Goal: Transaction & Acquisition: Purchase product/service

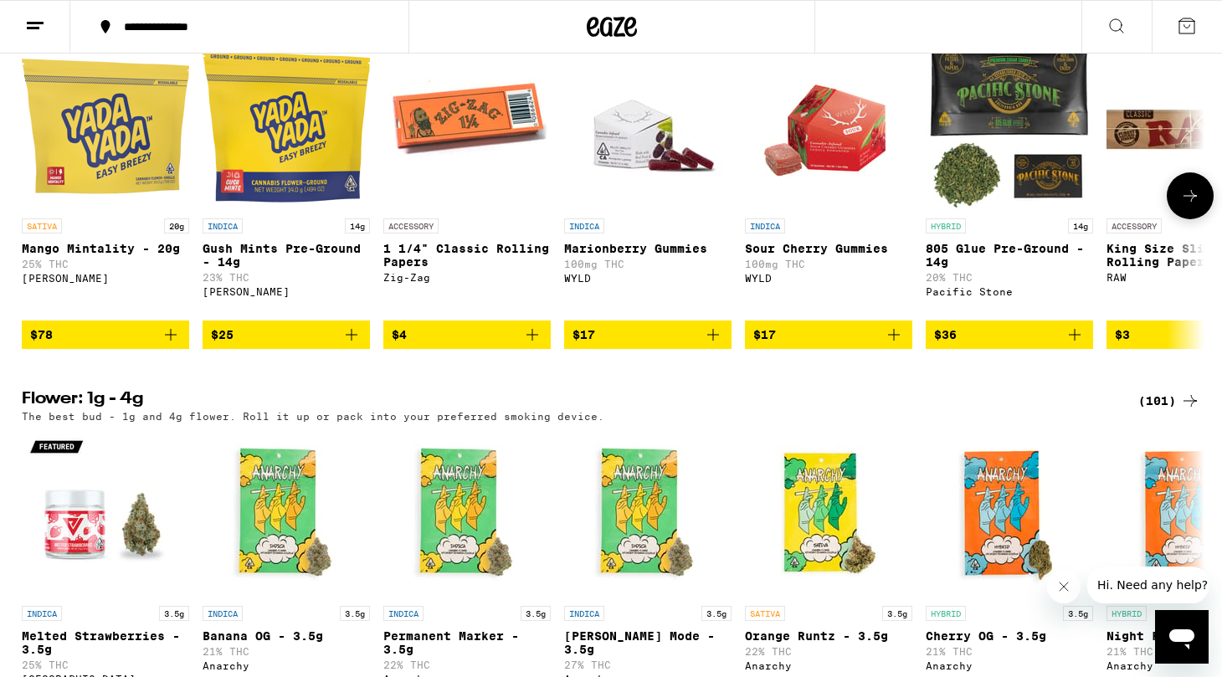
scroll to position [1808, 0]
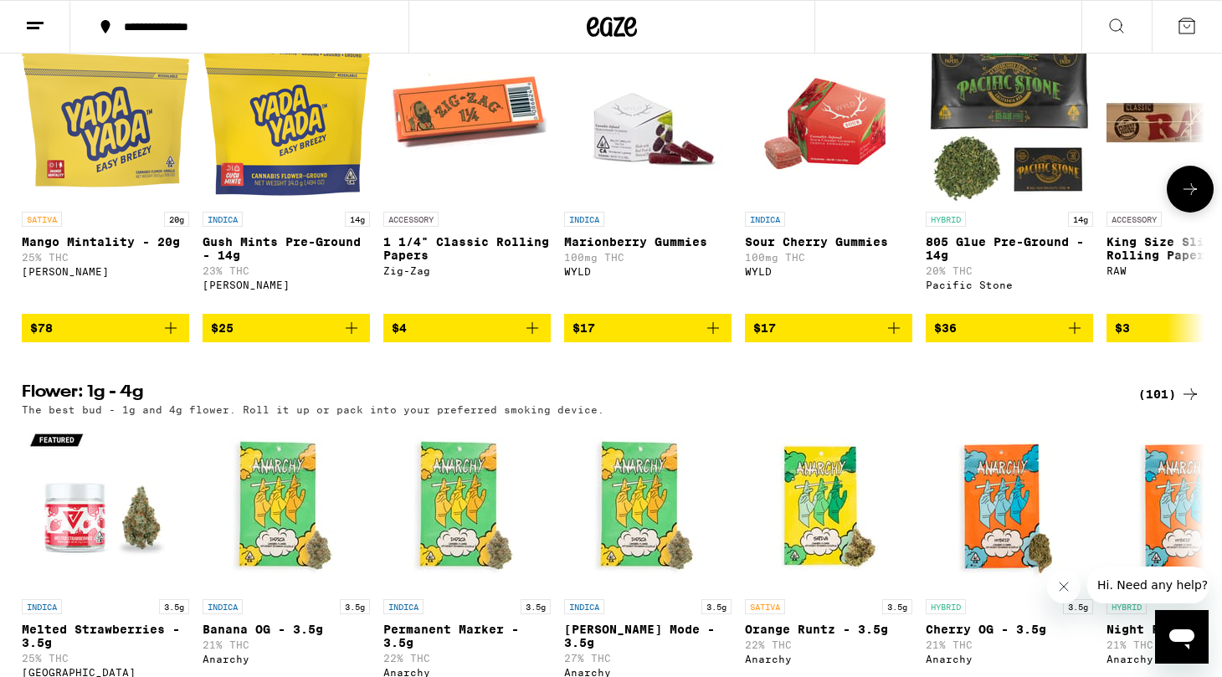
click at [127, 194] on img "Open page for Mango Mintality - 20g from Yada Yada" at bounding box center [105, 119] width 167 height 167
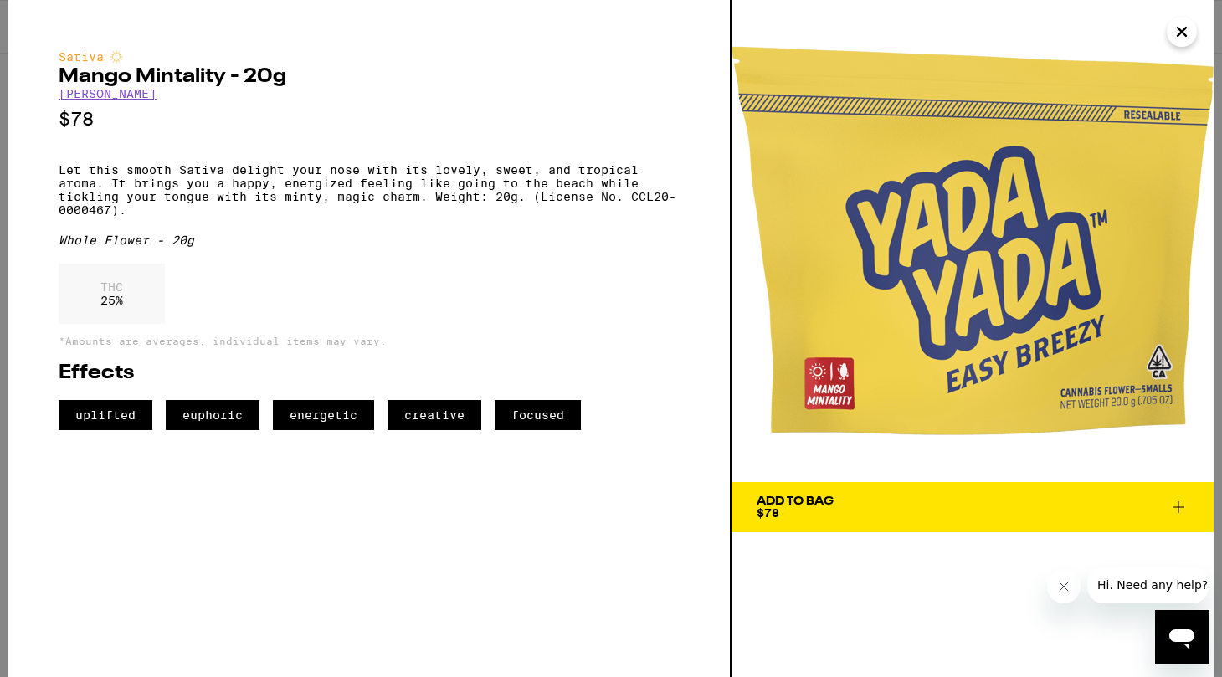
click at [913, 513] on span "Add To Bag $78" at bounding box center [973, 507] width 432 height 23
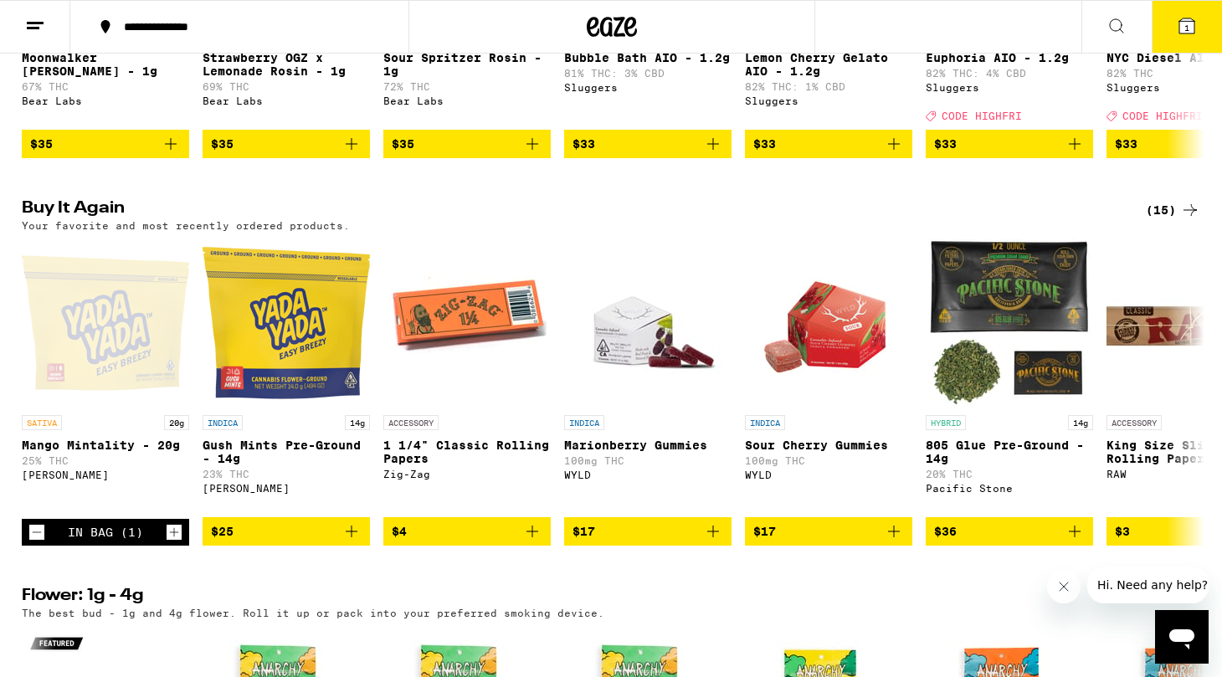
scroll to position [1595, 0]
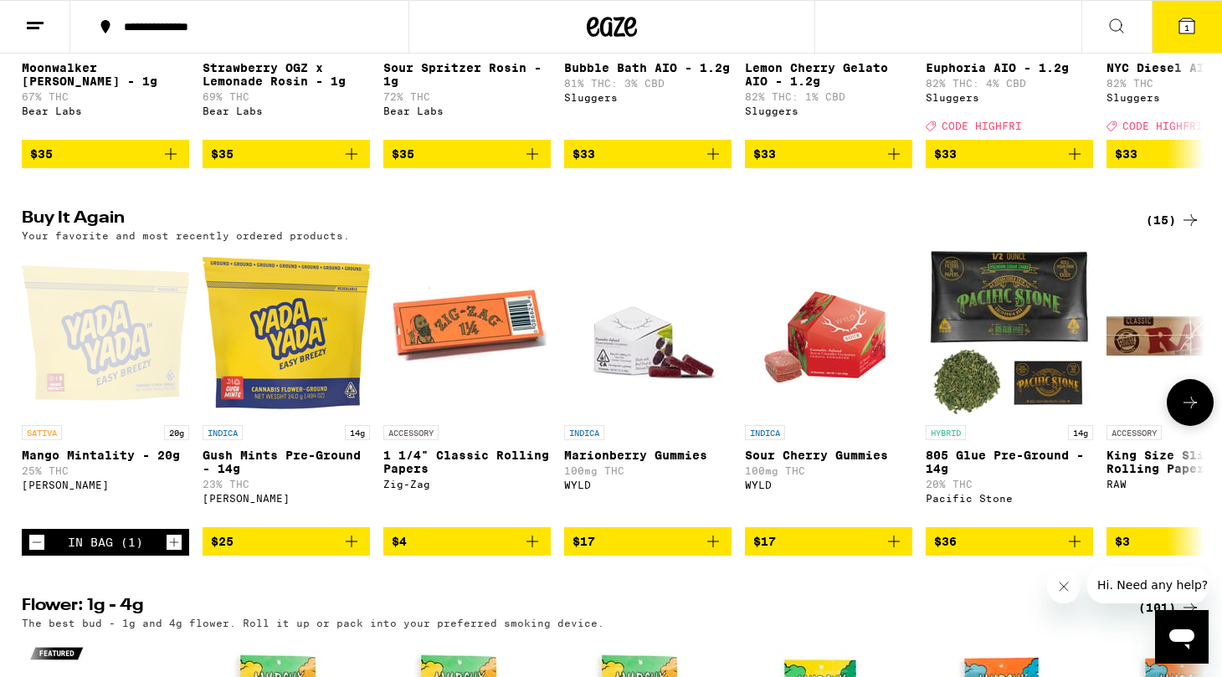
click at [1203, 426] on button at bounding box center [1190, 402] width 47 height 47
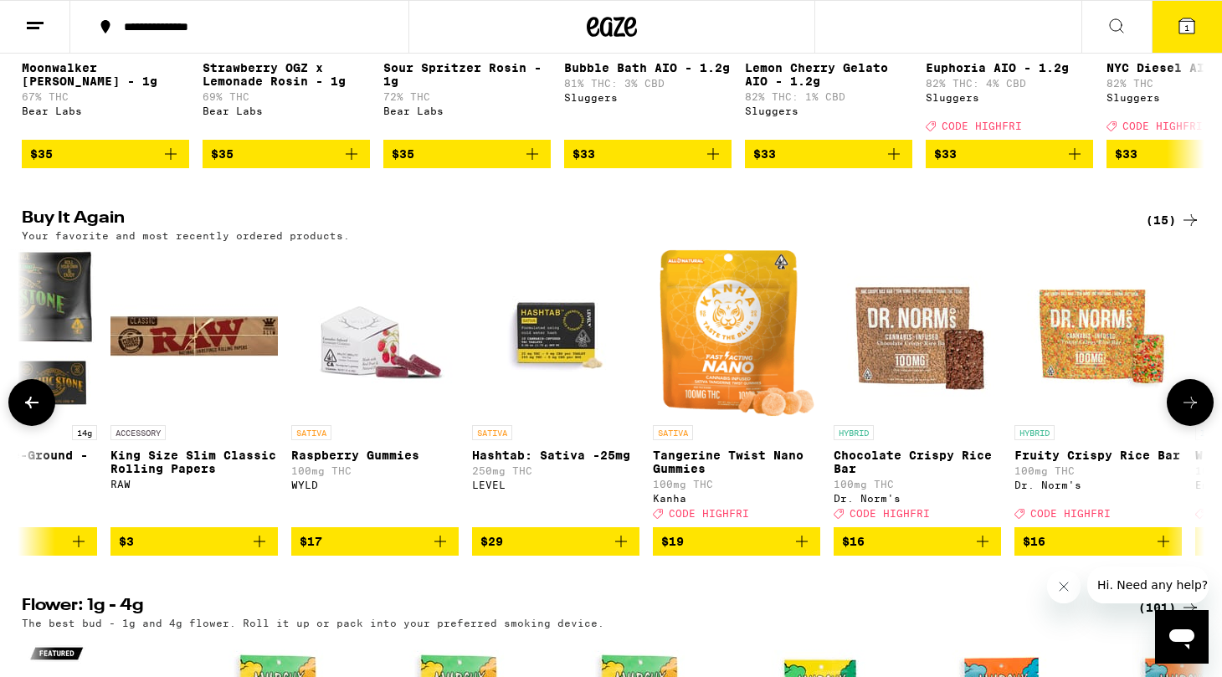
click at [1202, 426] on button at bounding box center [1190, 402] width 47 height 47
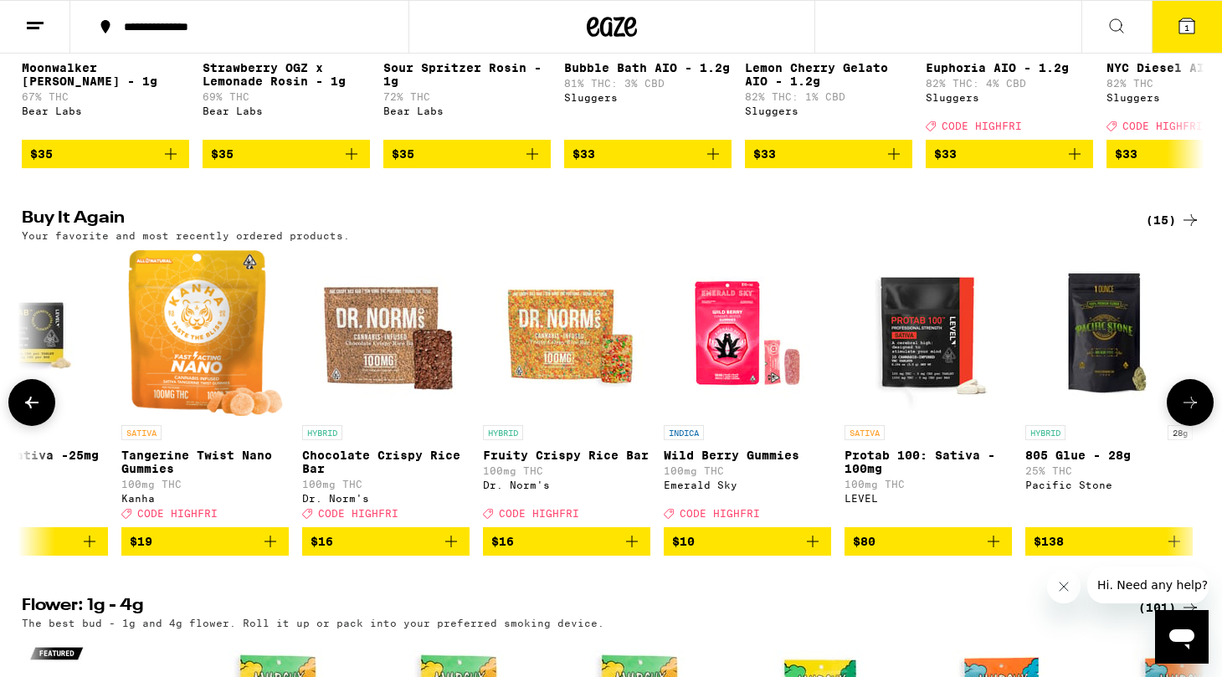
scroll to position [0, 1534]
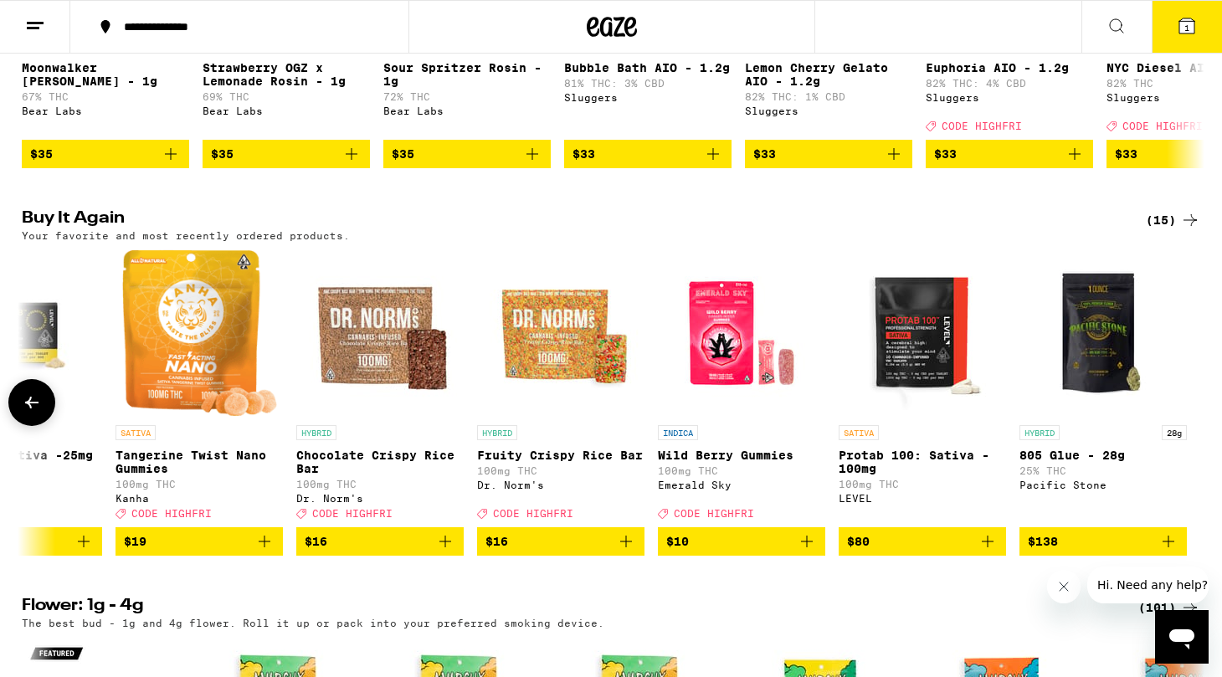
click at [1202, 426] on div at bounding box center [1190, 402] width 47 height 47
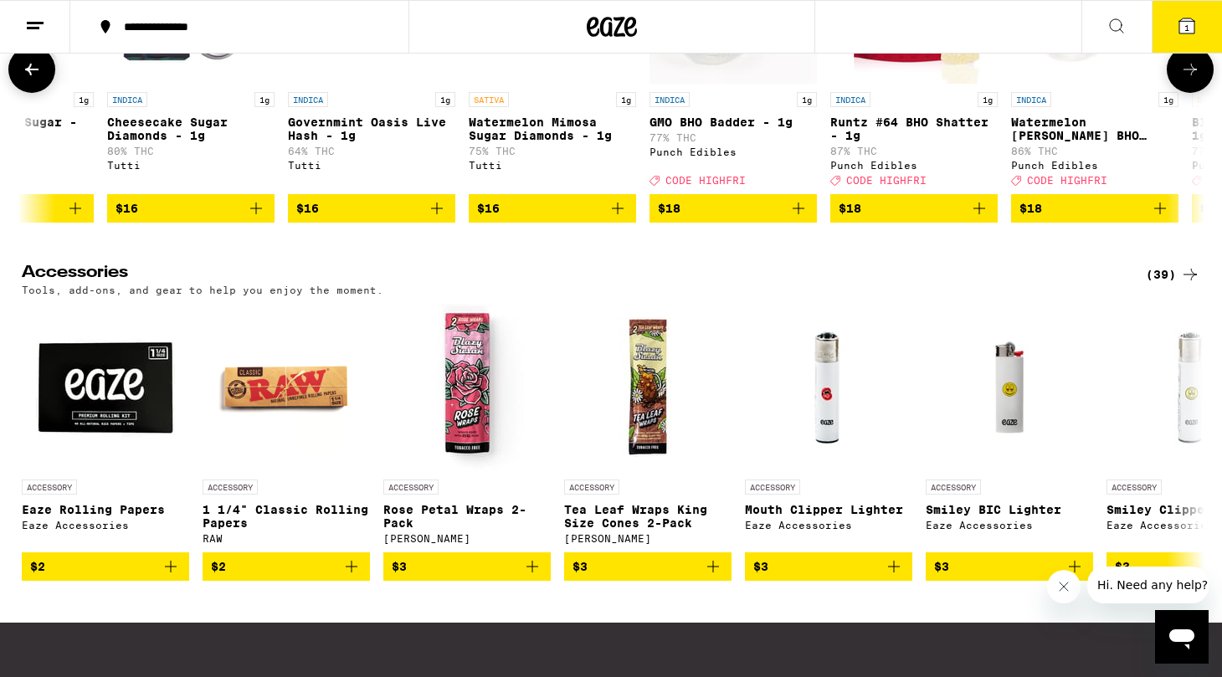
scroll to position [0, 92]
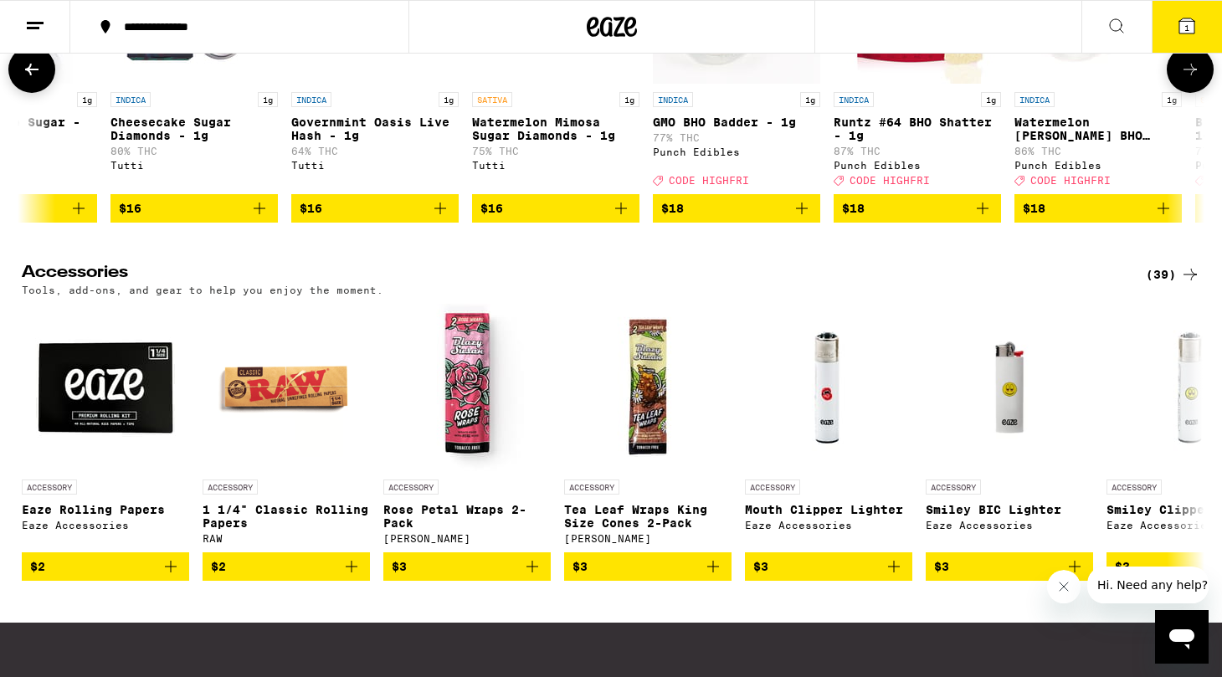
click at [368, 84] on img "Open page for Governmint Oasis Live Hash - 1g from Tutti" at bounding box center [374, -1] width 167 height 167
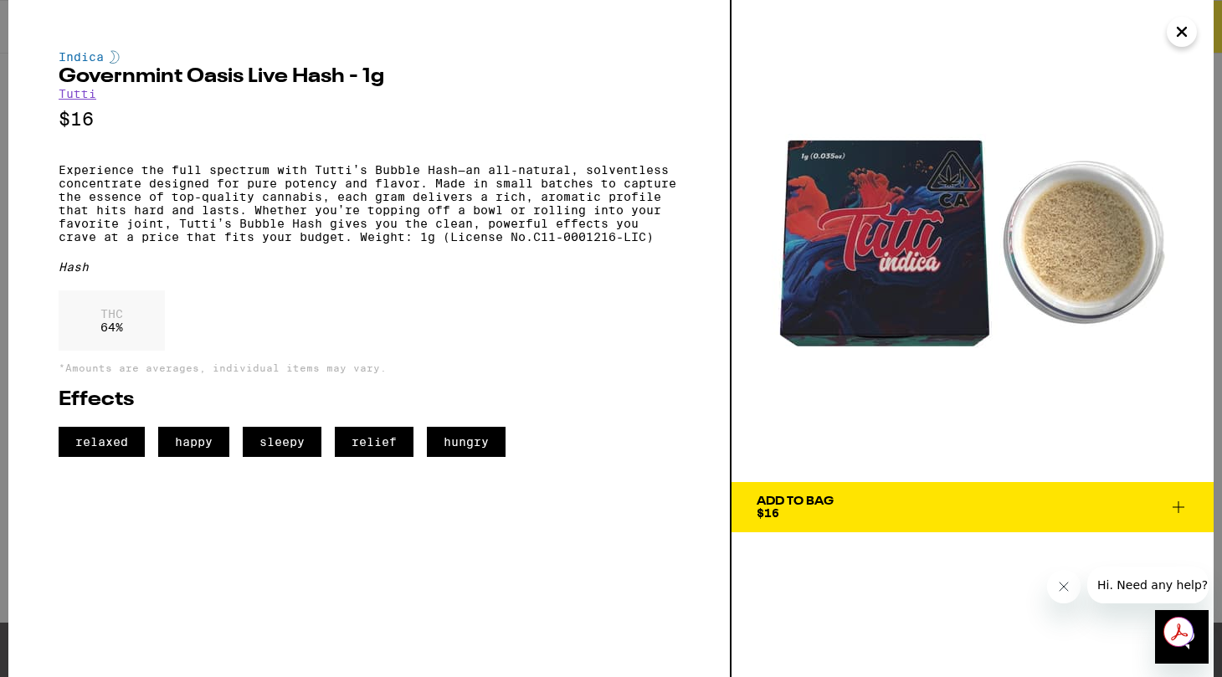
click at [832, 517] on div "Add To Bag $16" at bounding box center [795, 507] width 77 height 23
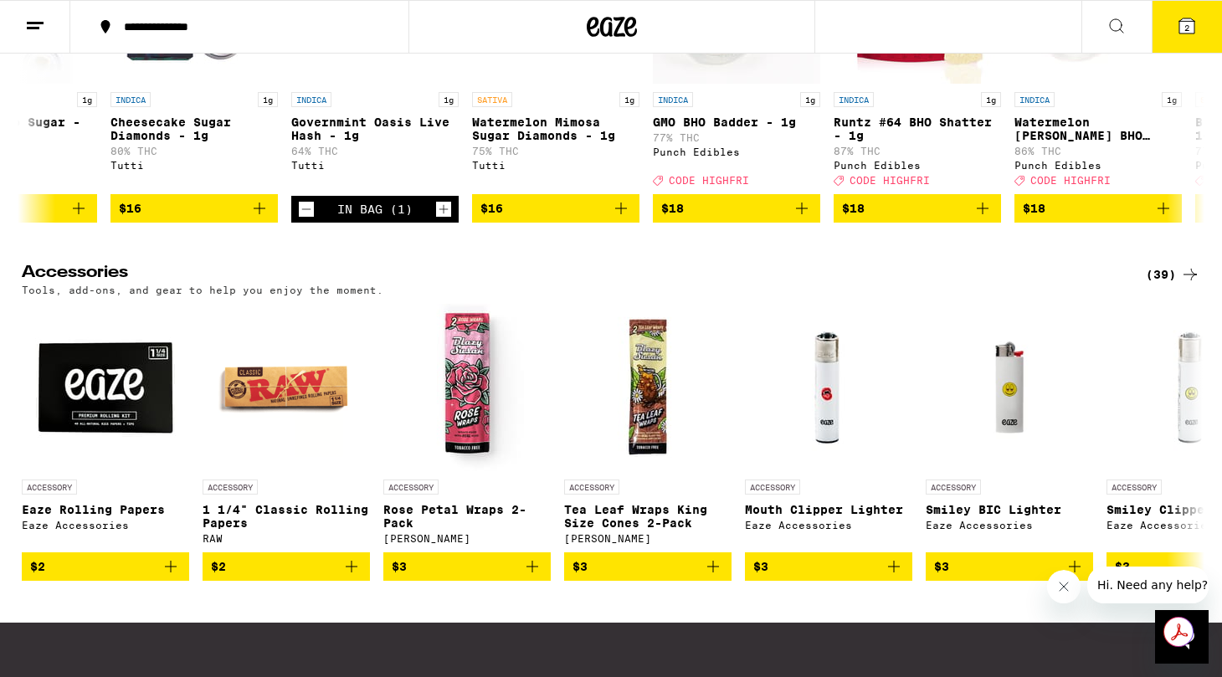
click at [1190, 27] on icon at bounding box center [1187, 25] width 15 height 15
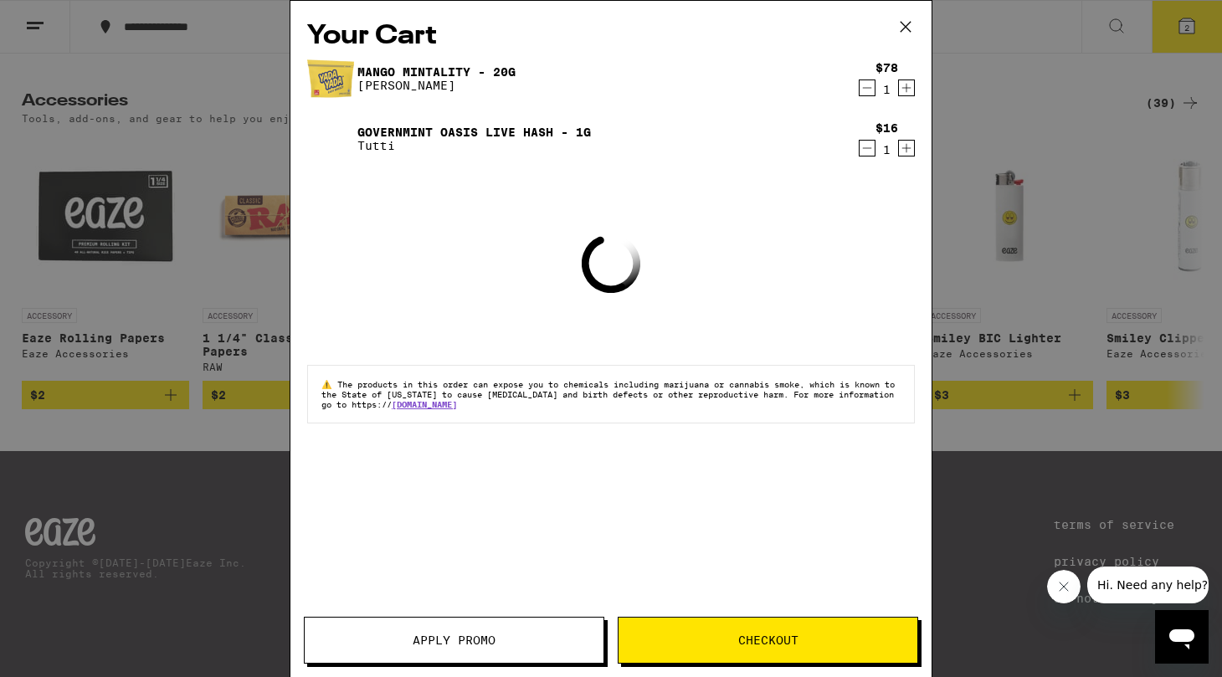
scroll to position [7625, 0]
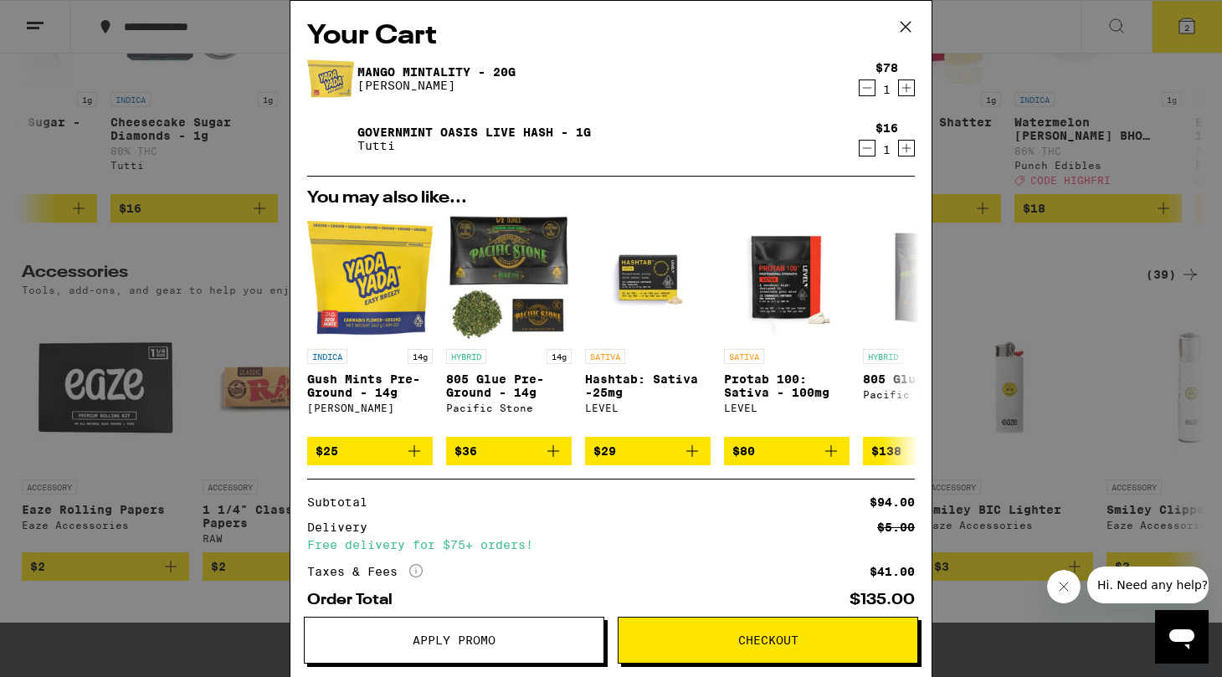
click at [747, 641] on span "Checkout" at bounding box center [768, 641] width 60 height 12
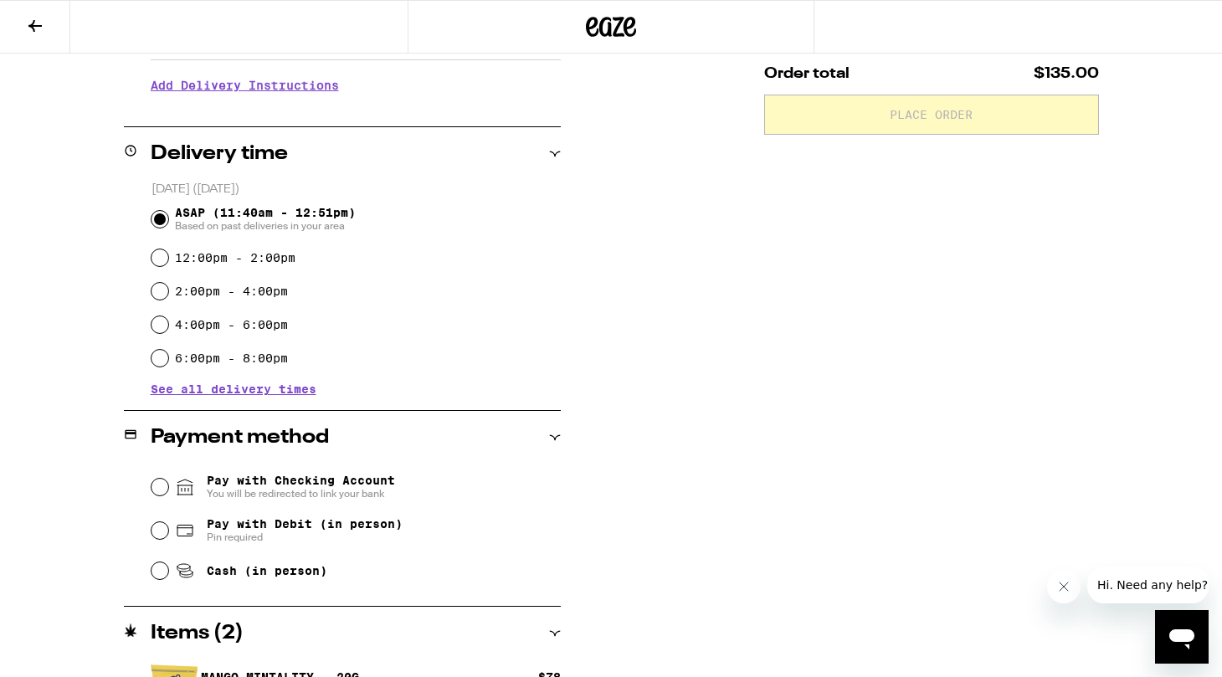
scroll to position [335, 0]
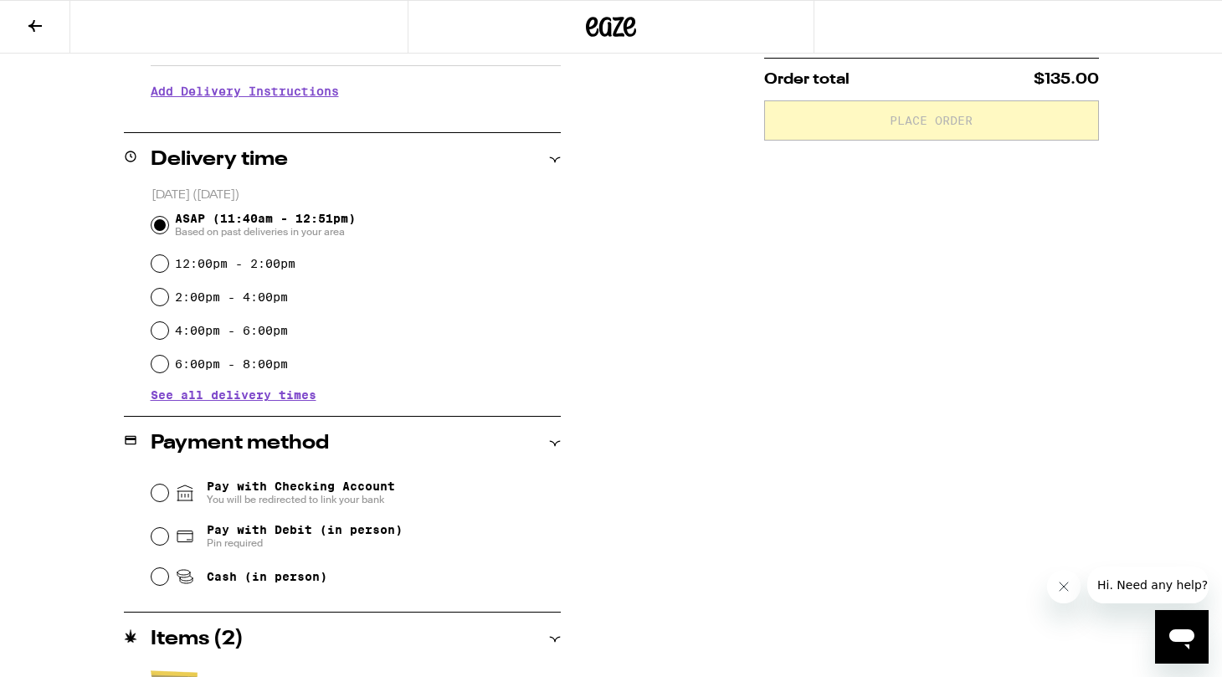
click at [147, 536] on div "Pay with Checking Account You will be redirected to link your bank Pay with Deb…" at bounding box center [342, 533] width 437 height 125
click at [152, 537] on div "Pay with Debit (in person) Pin required" at bounding box center [356, 537] width 409 height 44
click at [165, 540] on input "Pay with Debit (in person) Pin required" at bounding box center [160, 536] width 17 height 17
radio input "true"
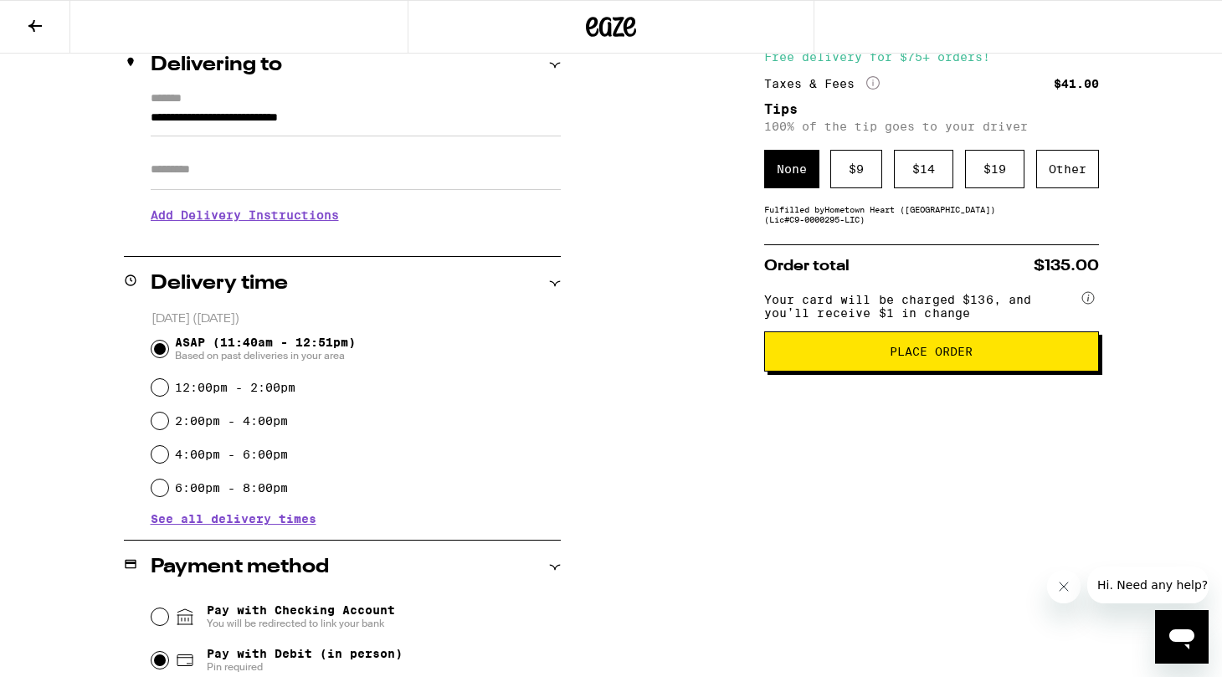
scroll to position [208, 0]
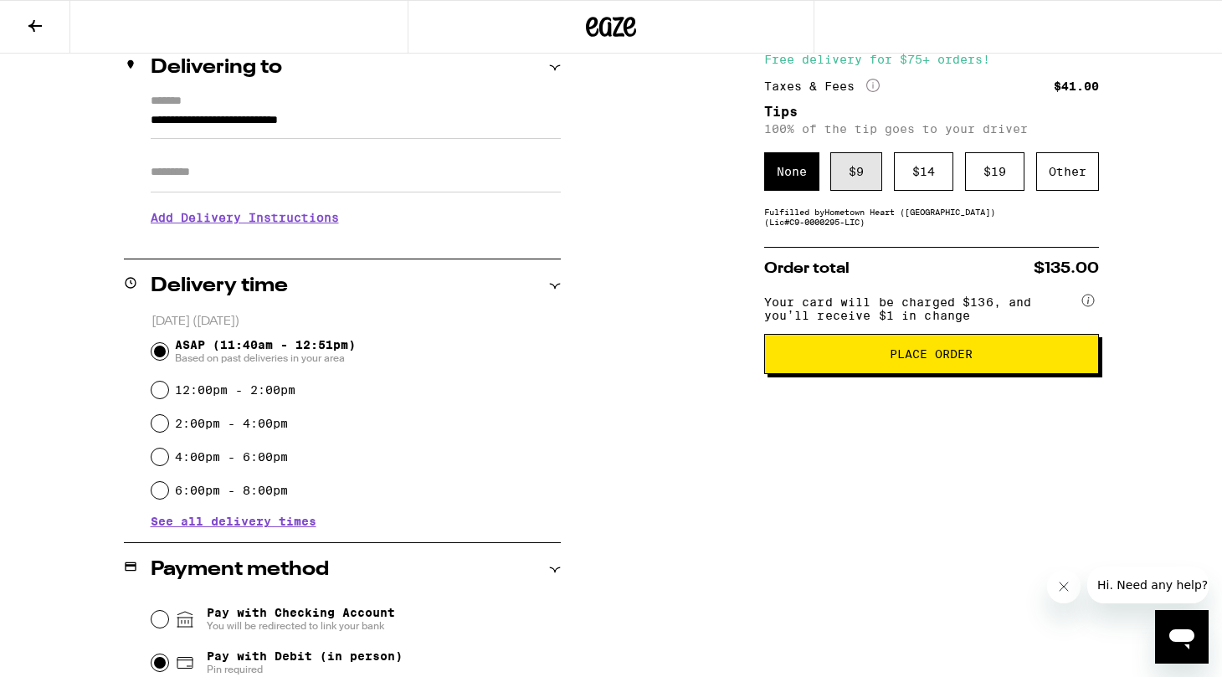
click at [839, 179] on div "$ 9" at bounding box center [857, 171] width 52 height 39
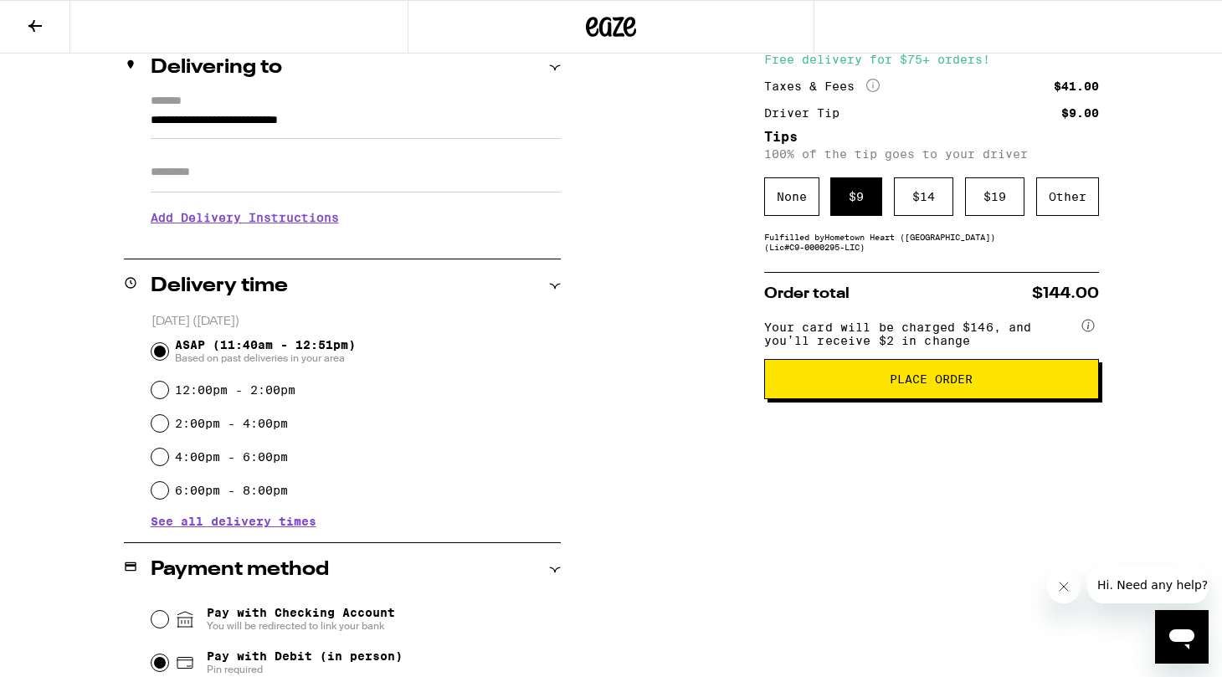
click at [918, 399] on button "Place Order" at bounding box center [931, 379] width 335 height 40
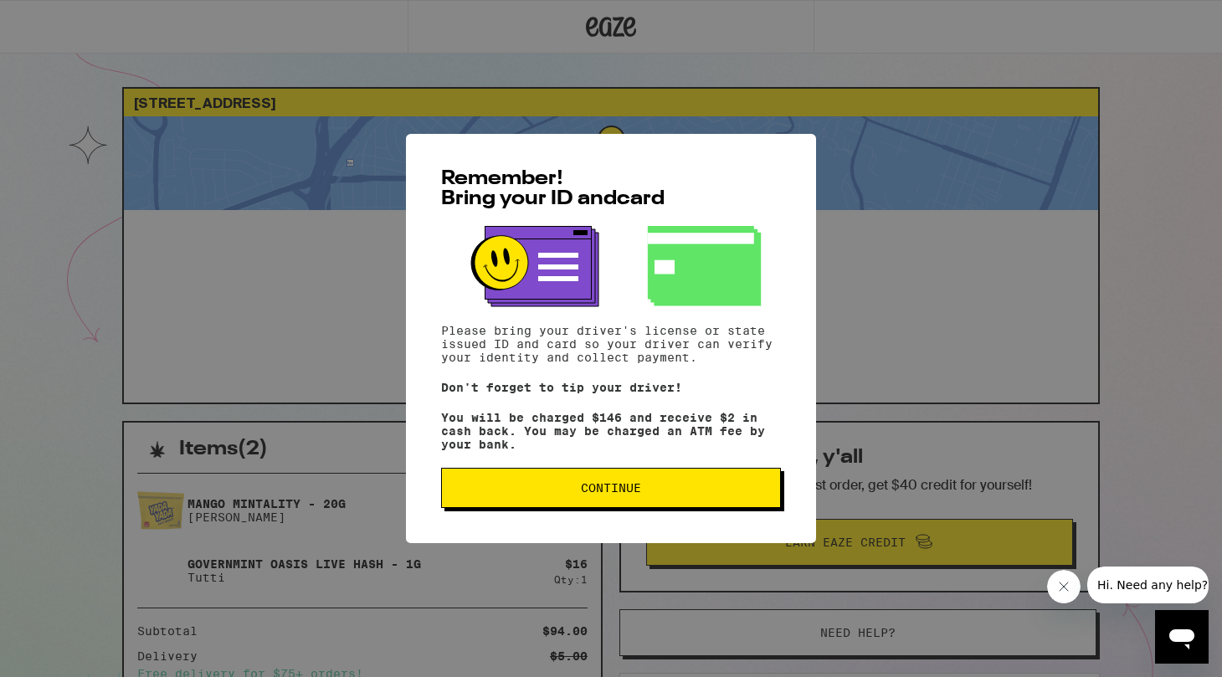
click at [631, 486] on button "Continue" at bounding box center [611, 488] width 340 height 40
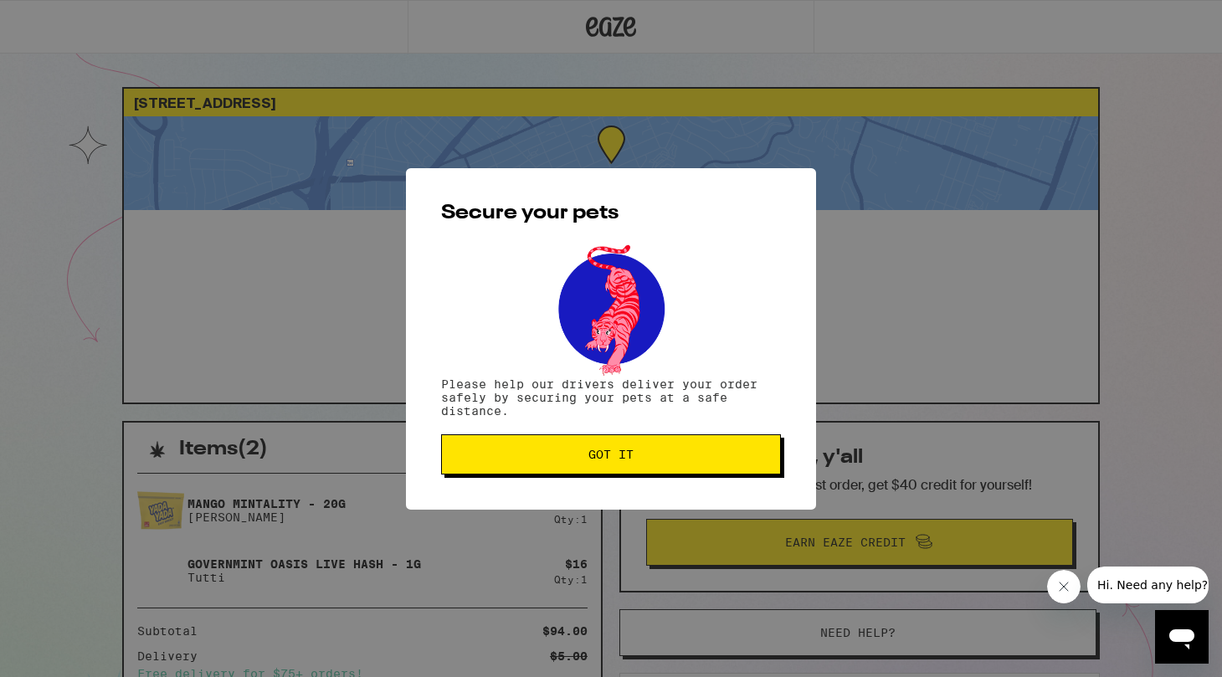
click at [684, 455] on span "Got it" at bounding box center [610, 455] width 311 height 12
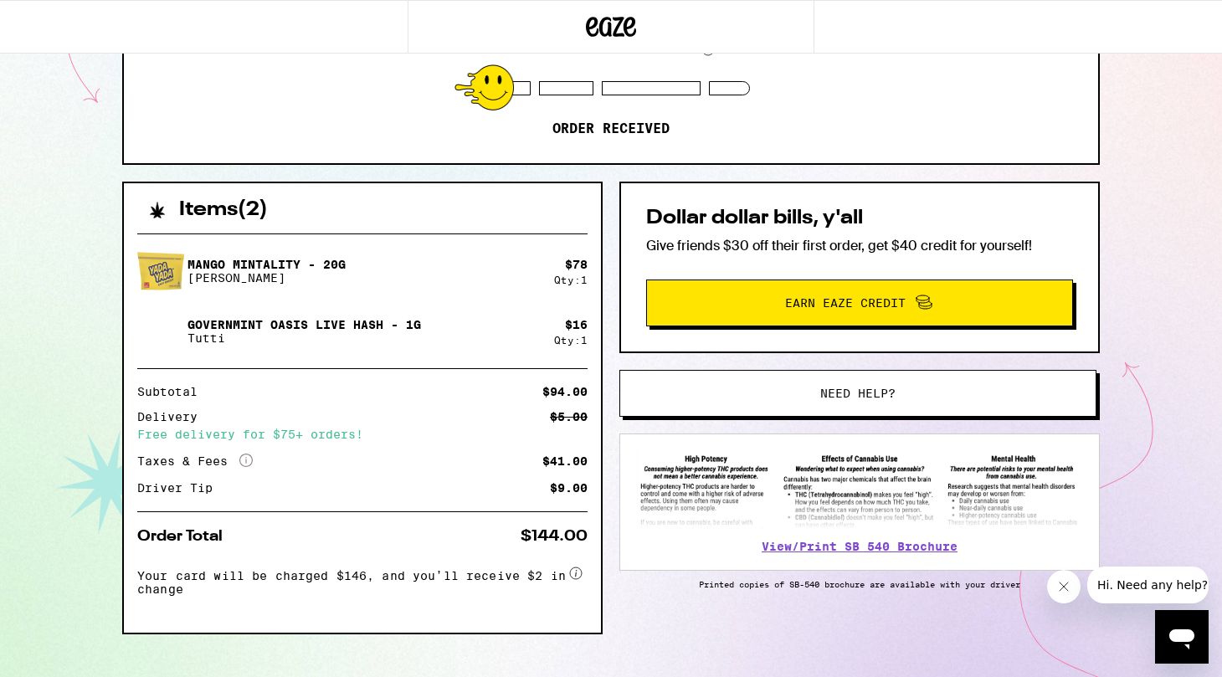
scroll to position [268, 0]
